Goal: Task Accomplishment & Management: Manage account settings

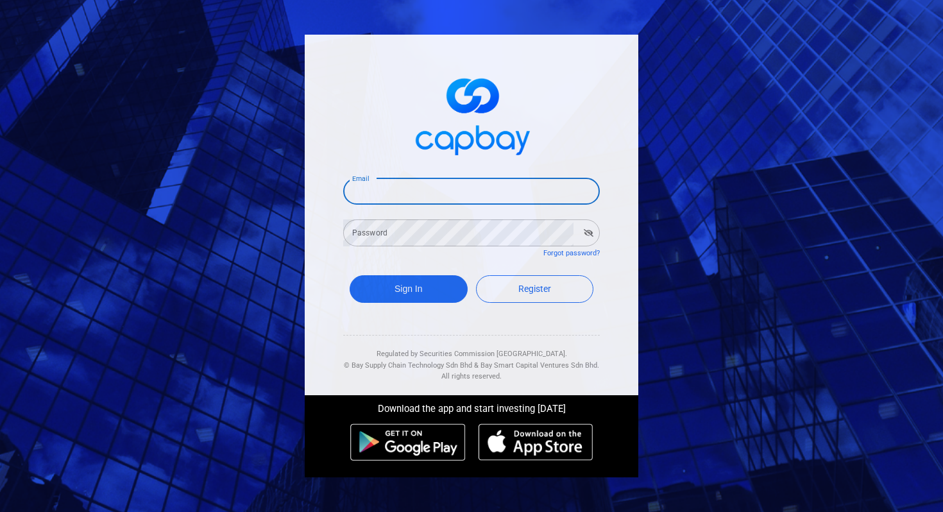
click at [433, 186] on input "Email" at bounding box center [471, 191] width 257 height 27
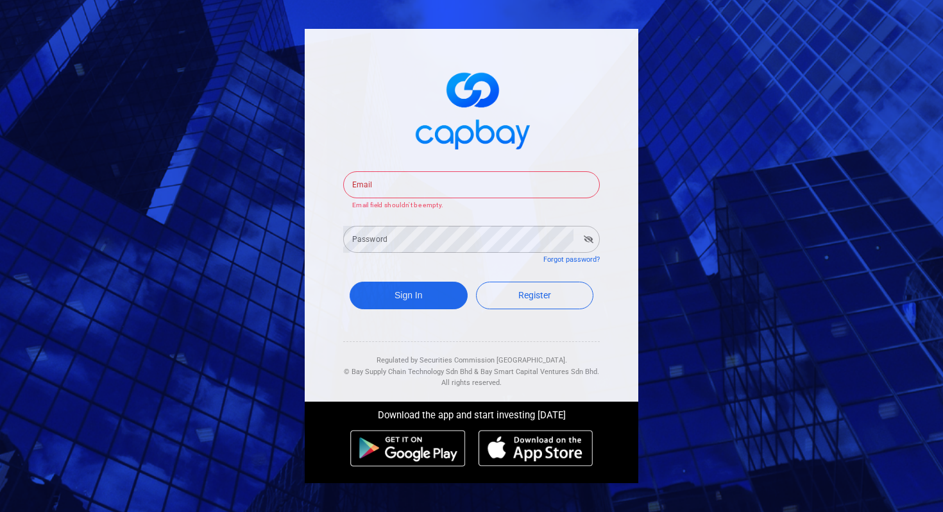
type input "[EMAIL_ADDRESS][DOMAIN_NAME]"
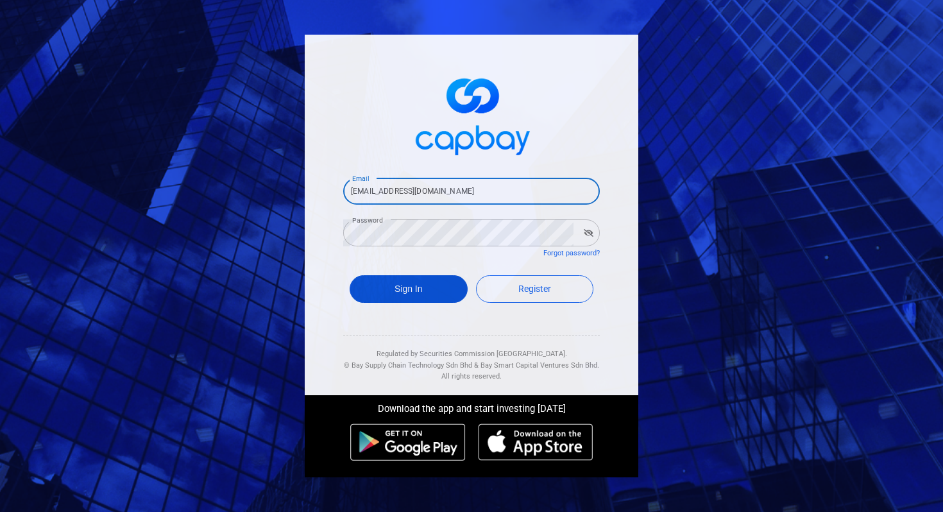
click at [419, 287] on button "Sign In" at bounding box center [409, 289] width 118 height 28
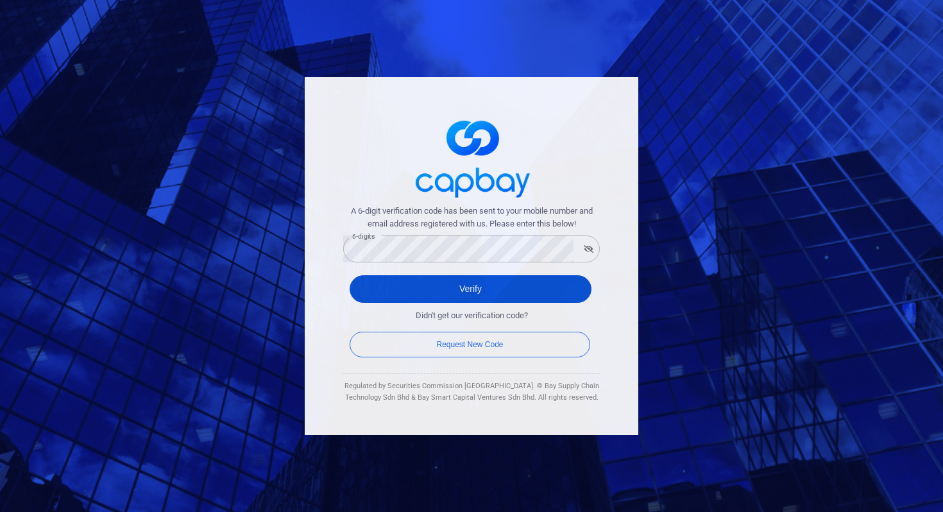
click at [390, 284] on button "Verify" at bounding box center [471, 289] width 242 height 28
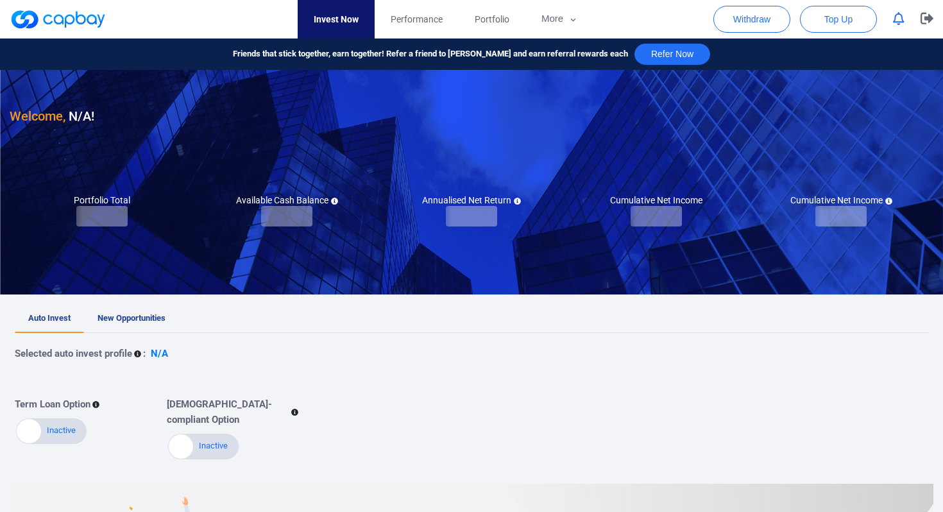
checkbox input "true"
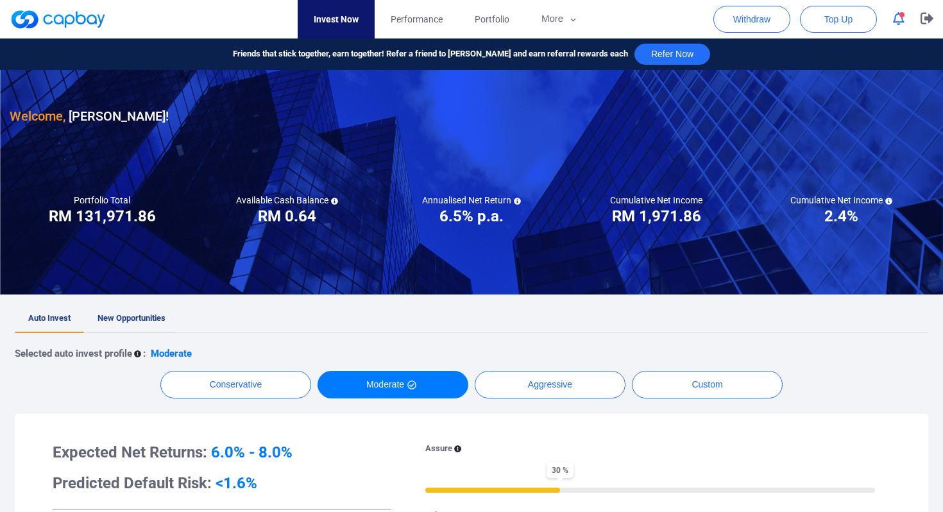
click at [131, 319] on span "New Opportunities" at bounding box center [131, 318] width 68 height 10
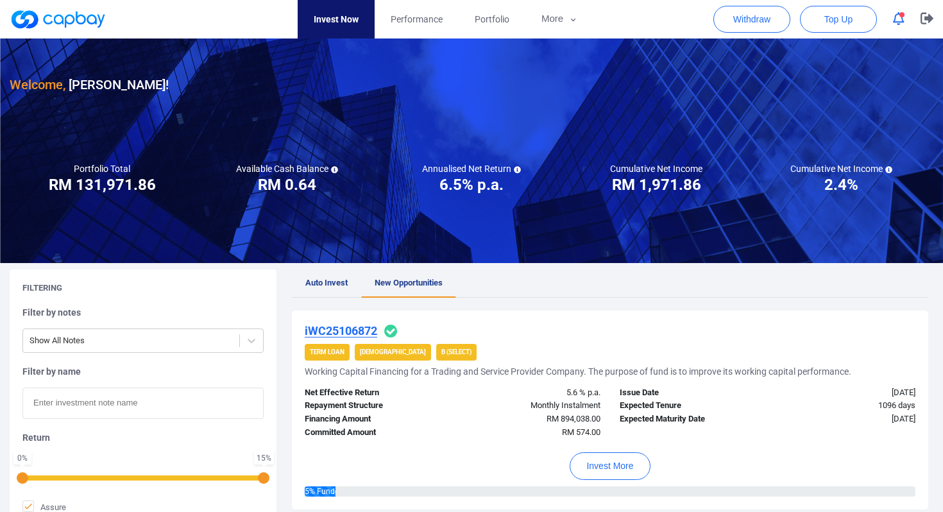
click at [320, 281] on span "Auto Invest" at bounding box center [326, 283] width 42 height 10
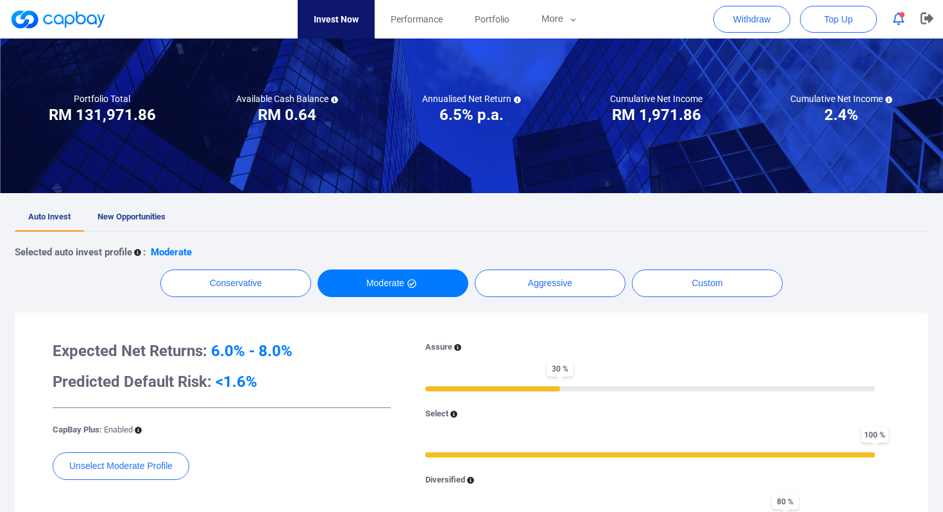
scroll to position [105, 0]
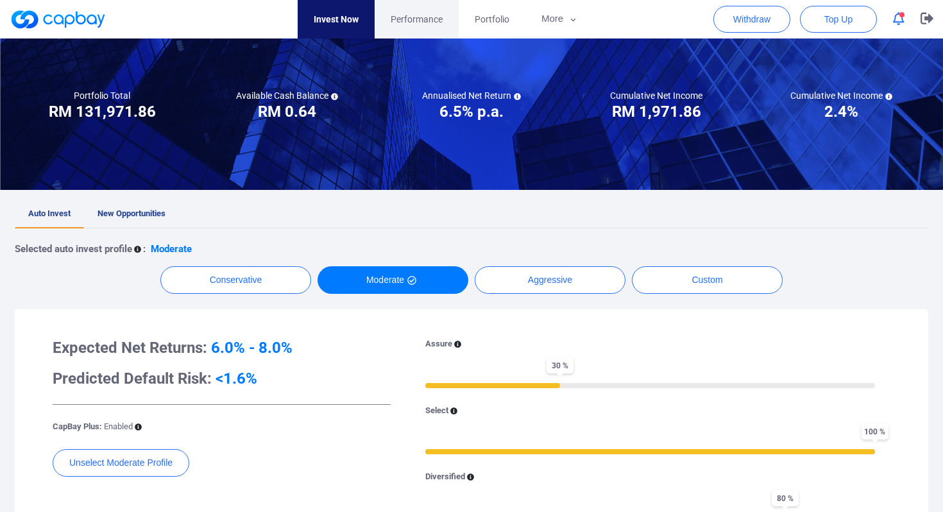
click at [419, 26] on link "Performance" at bounding box center [417, 19] width 84 height 38
